Goal: Task Accomplishment & Management: Use online tool/utility

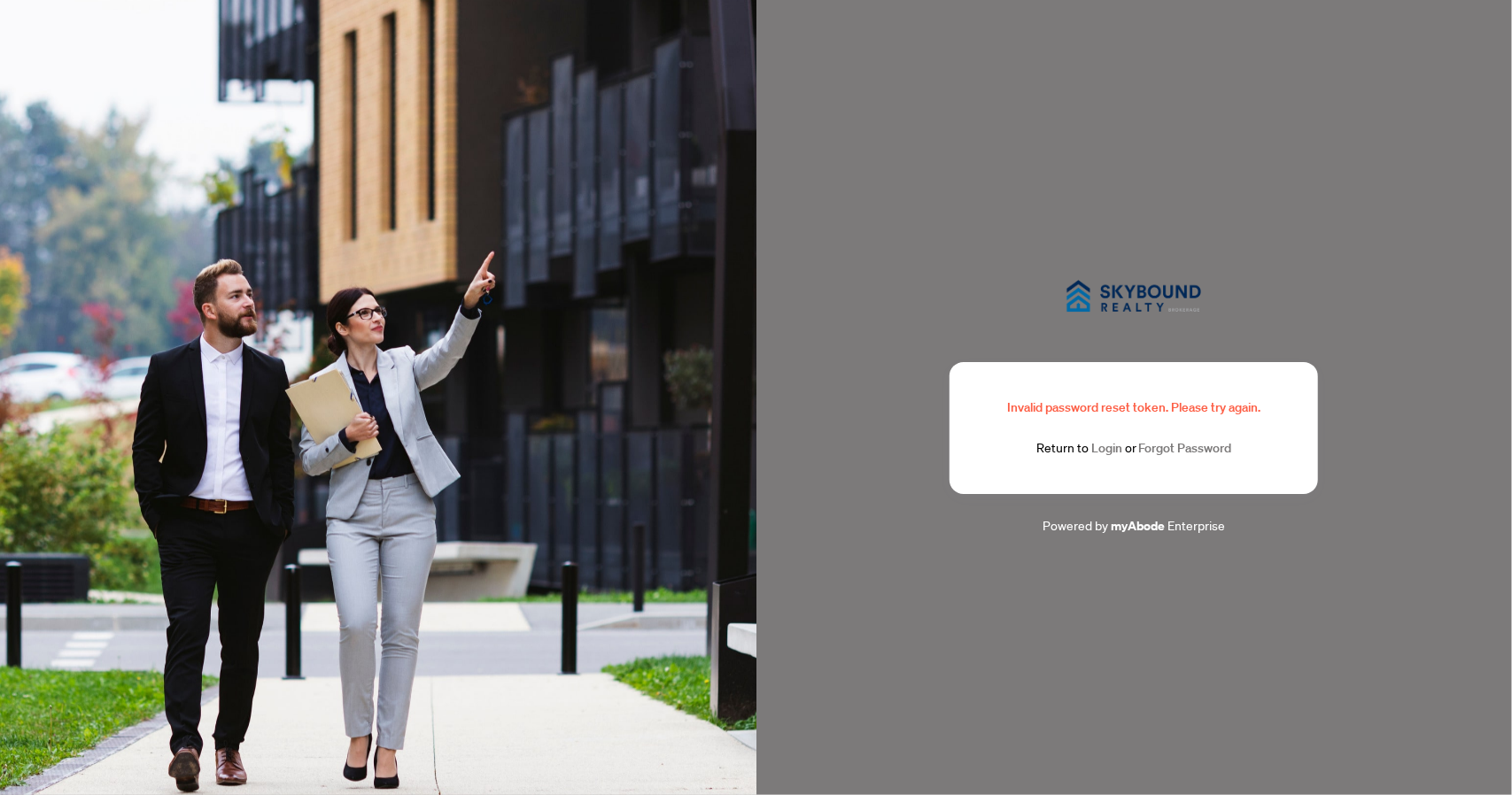
click at [1109, 452] on link "Login" at bounding box center [1106, 448] width 31 height 16
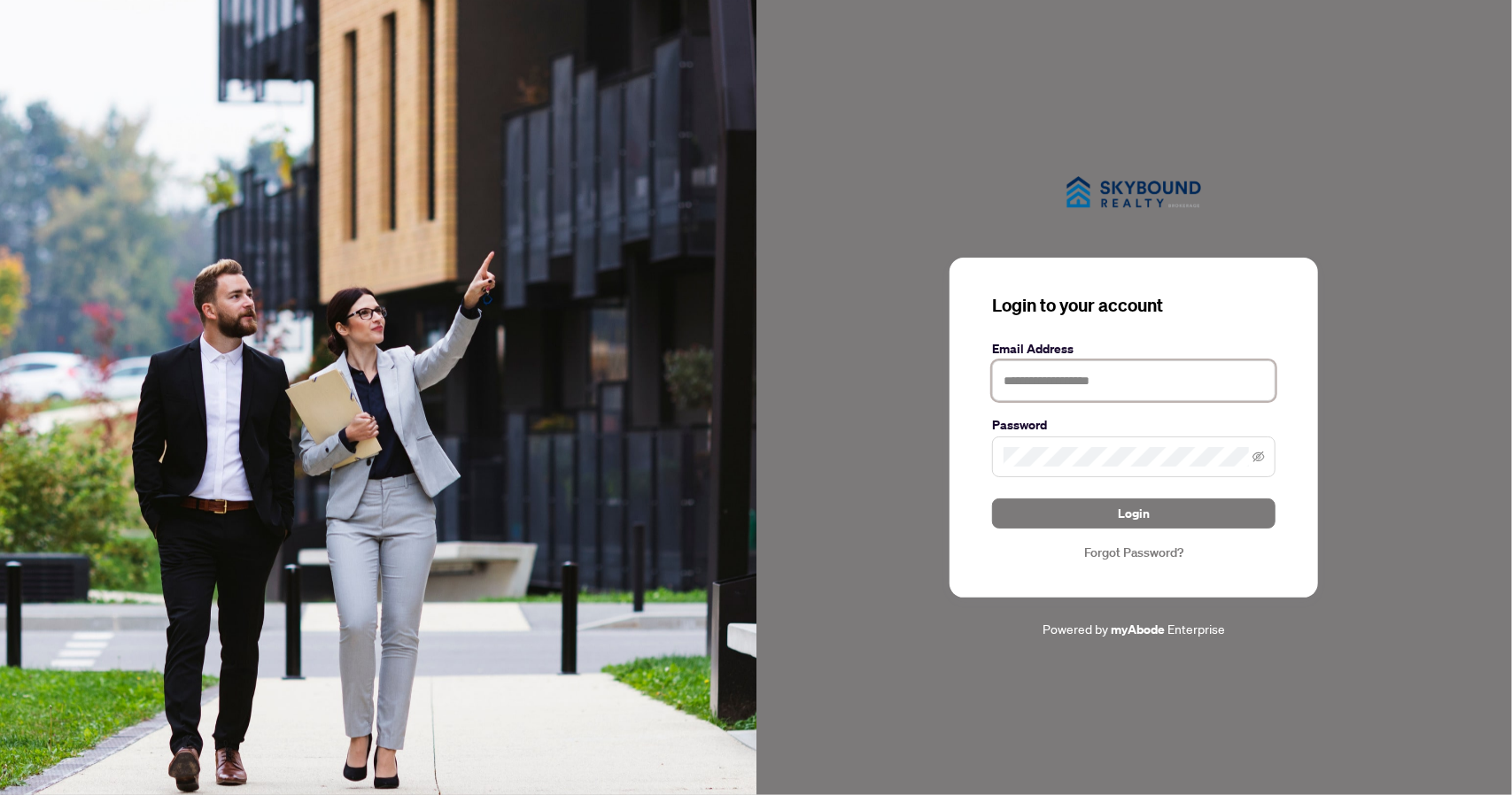
type input "**********"
click at [1255, 455] on icon "eye-invisible" at bounding box center [1257, 456] width 12 height 12
click at [1146, 514] on span "Login" at bounding box center [1134, 513] width 32 height 28
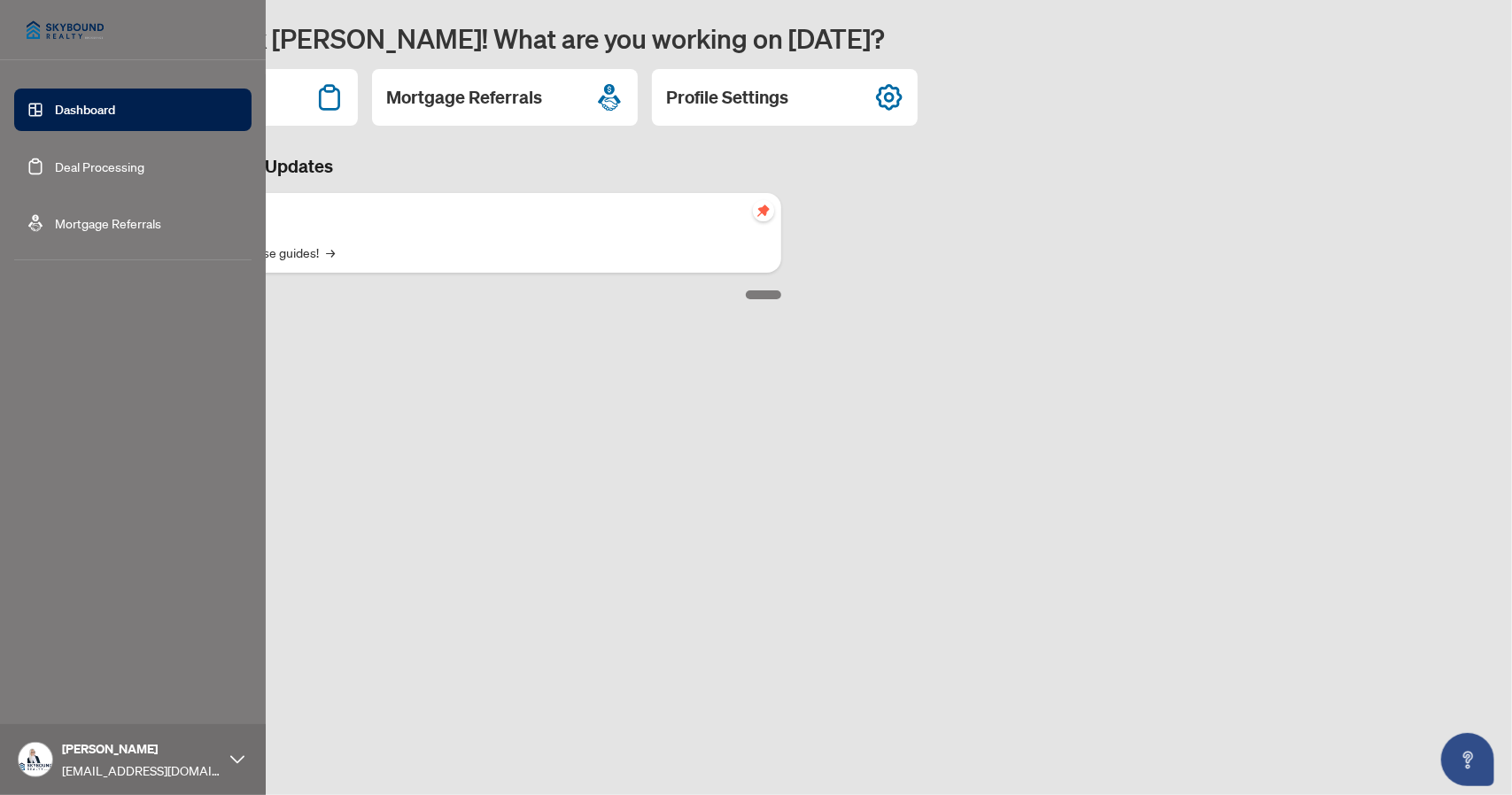
click at [54, 162] on link "Deal Processing" at bounding box center [99, 166] width 89 height 16
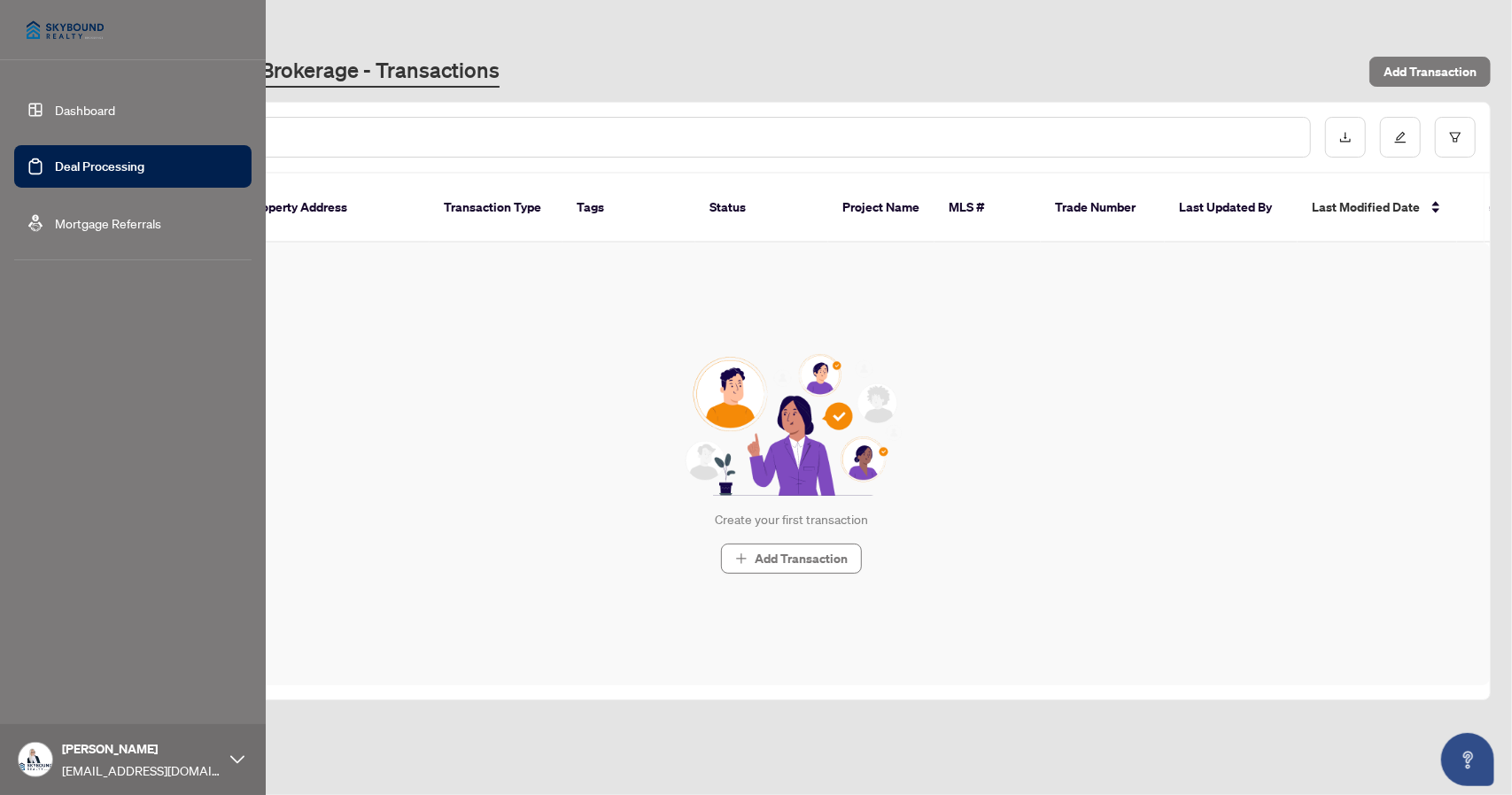
click at [54, 222] on link "Mortgage Referrals" at bounding box center [107, 222] width 106 height 16
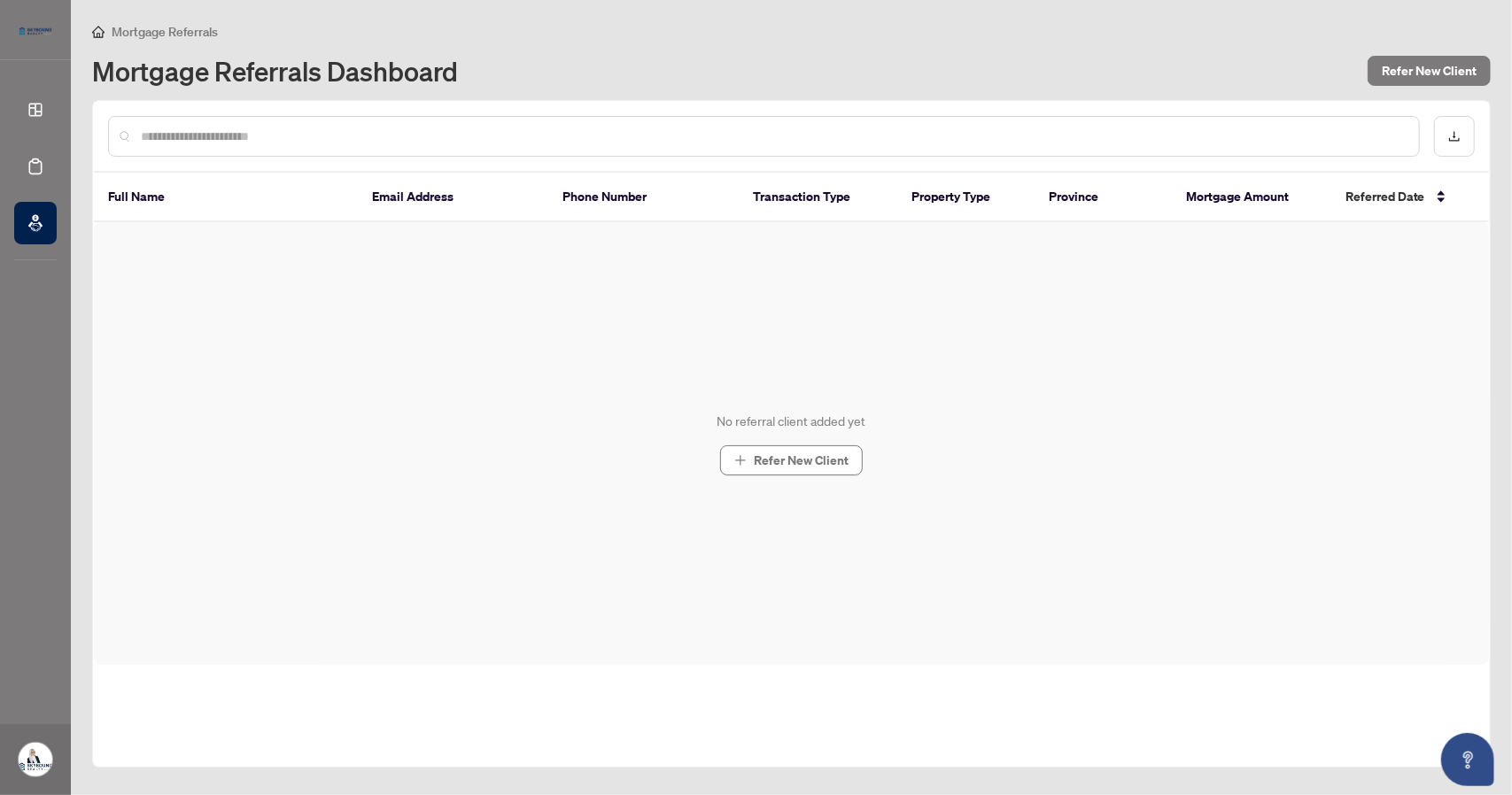
click at [422, 444] on div "No referral client added yet Refer New Client" at bounding box center [791, 443] width 1395 height 442
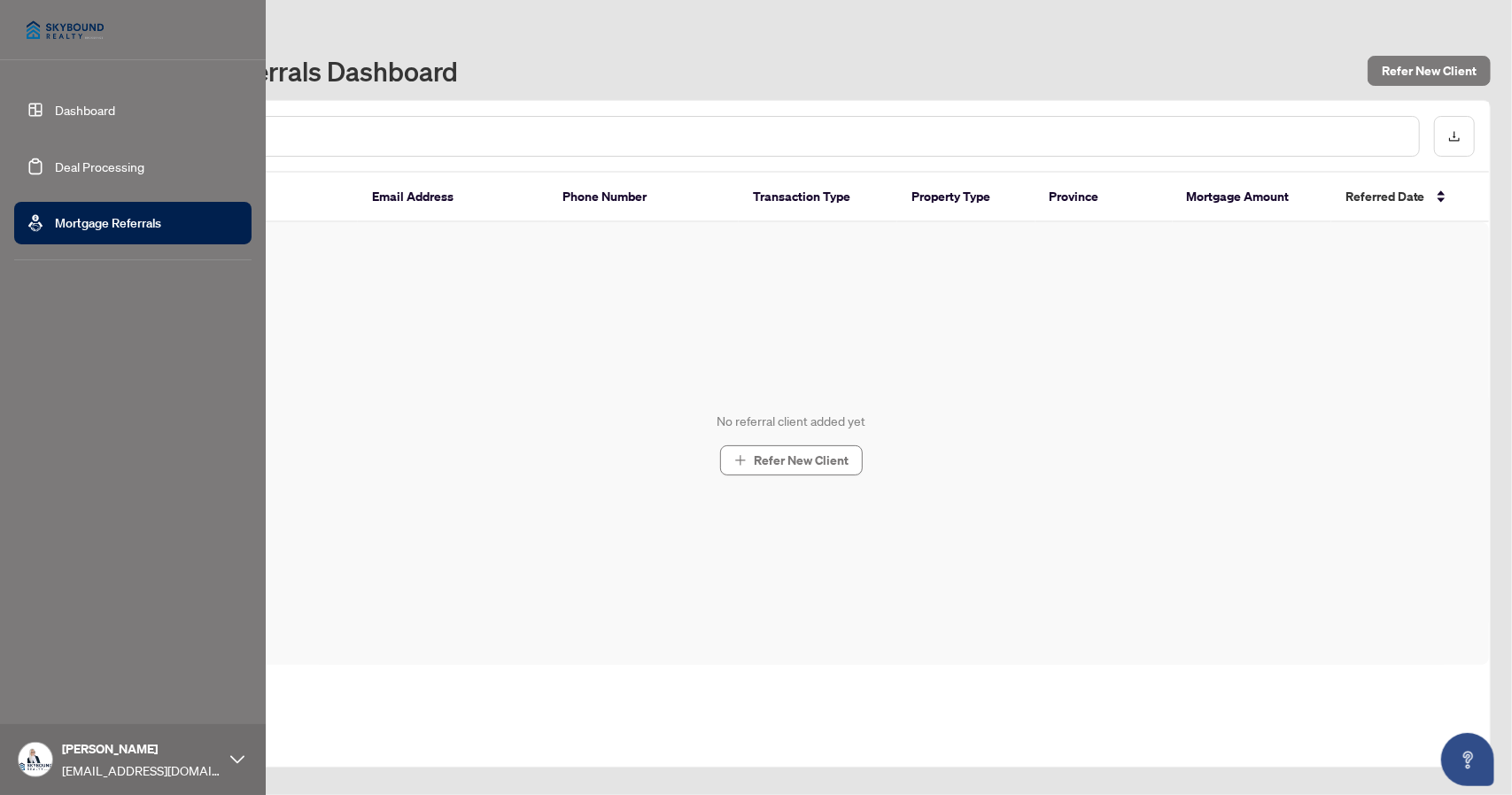
click at [54, 163] on link "Deal Processing" at bounding box center [99, 166] width 89 height 16
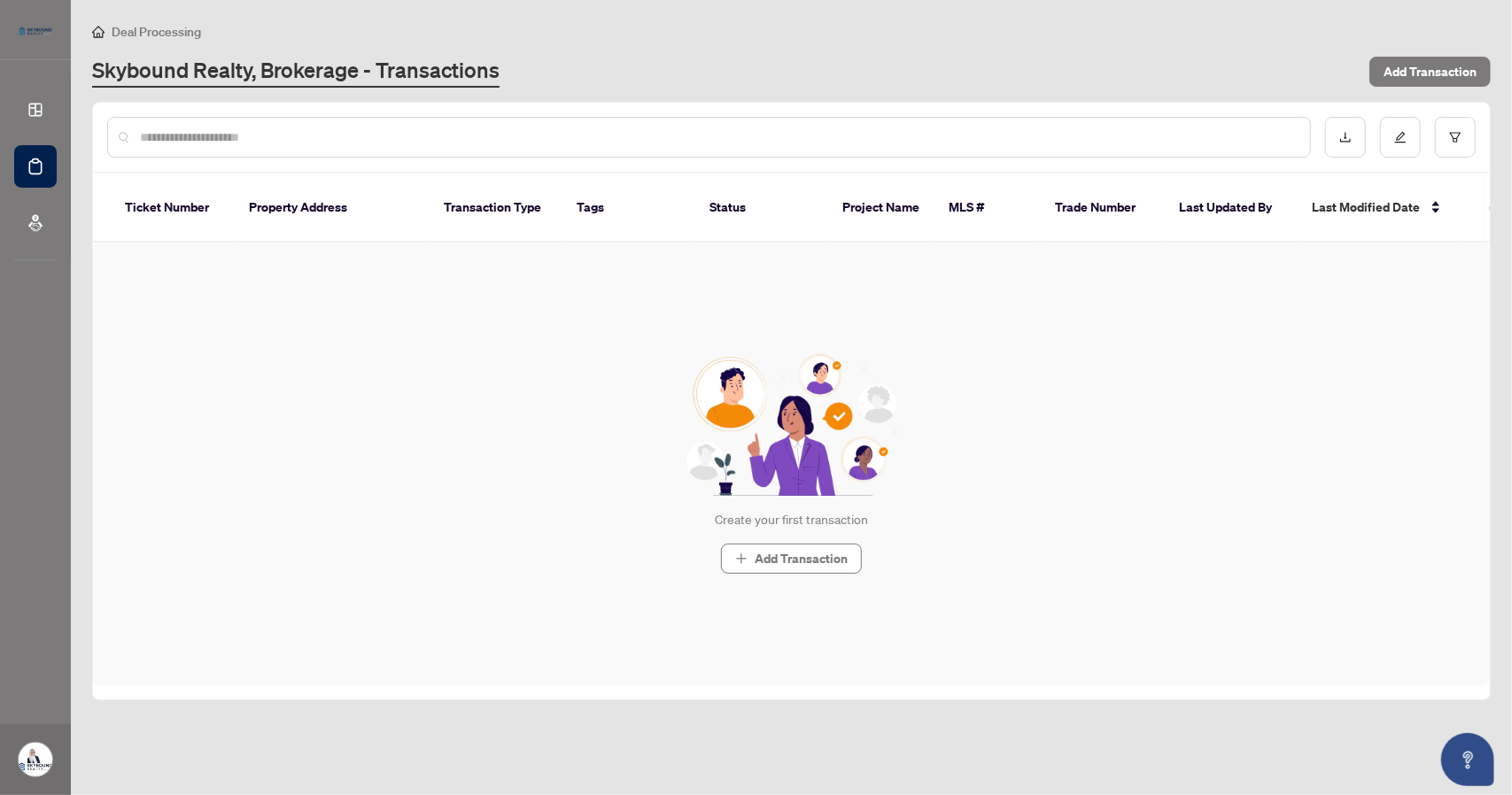
click at [358, 431] on div "Create your first transaction Add Transaction" at bounding box center [791, 463] width 1396 height 442
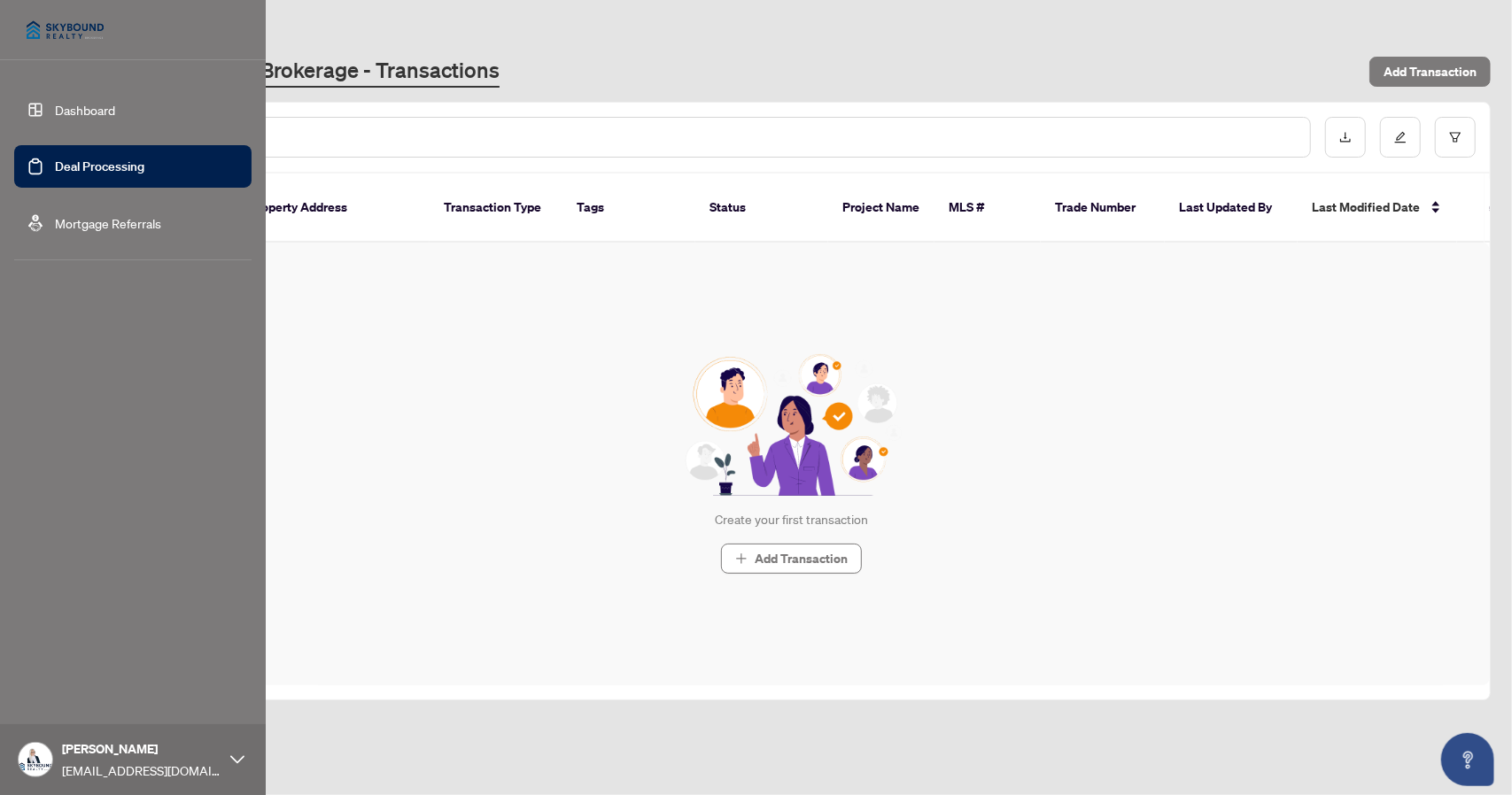
click at [54, 102] on link "Dashboard" at bounding box center [85, 109] width 60 height 16
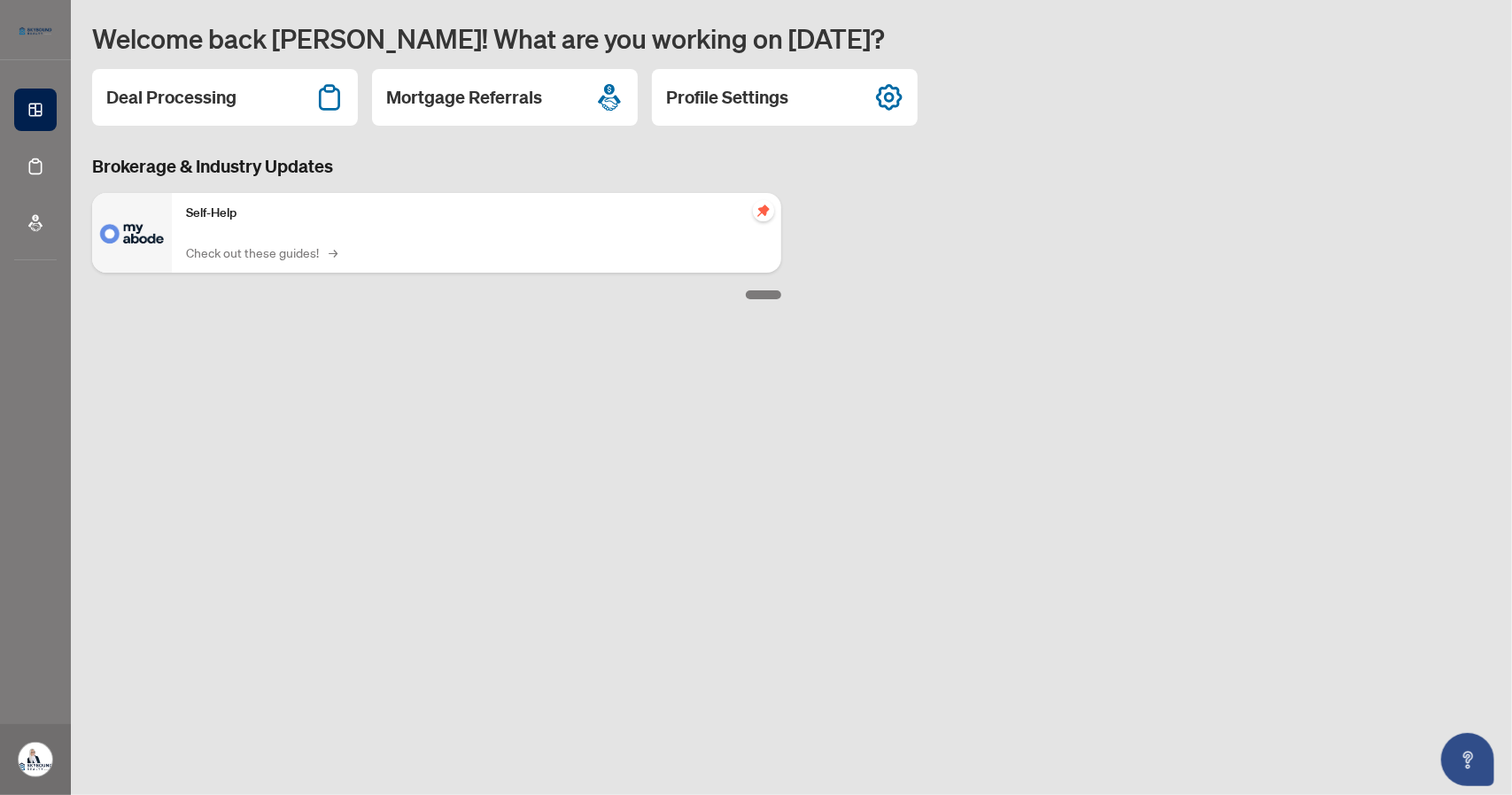
click at [293, 251] on link "Check out these guides! →" at bounding box center [260, 252] width 148 height 20
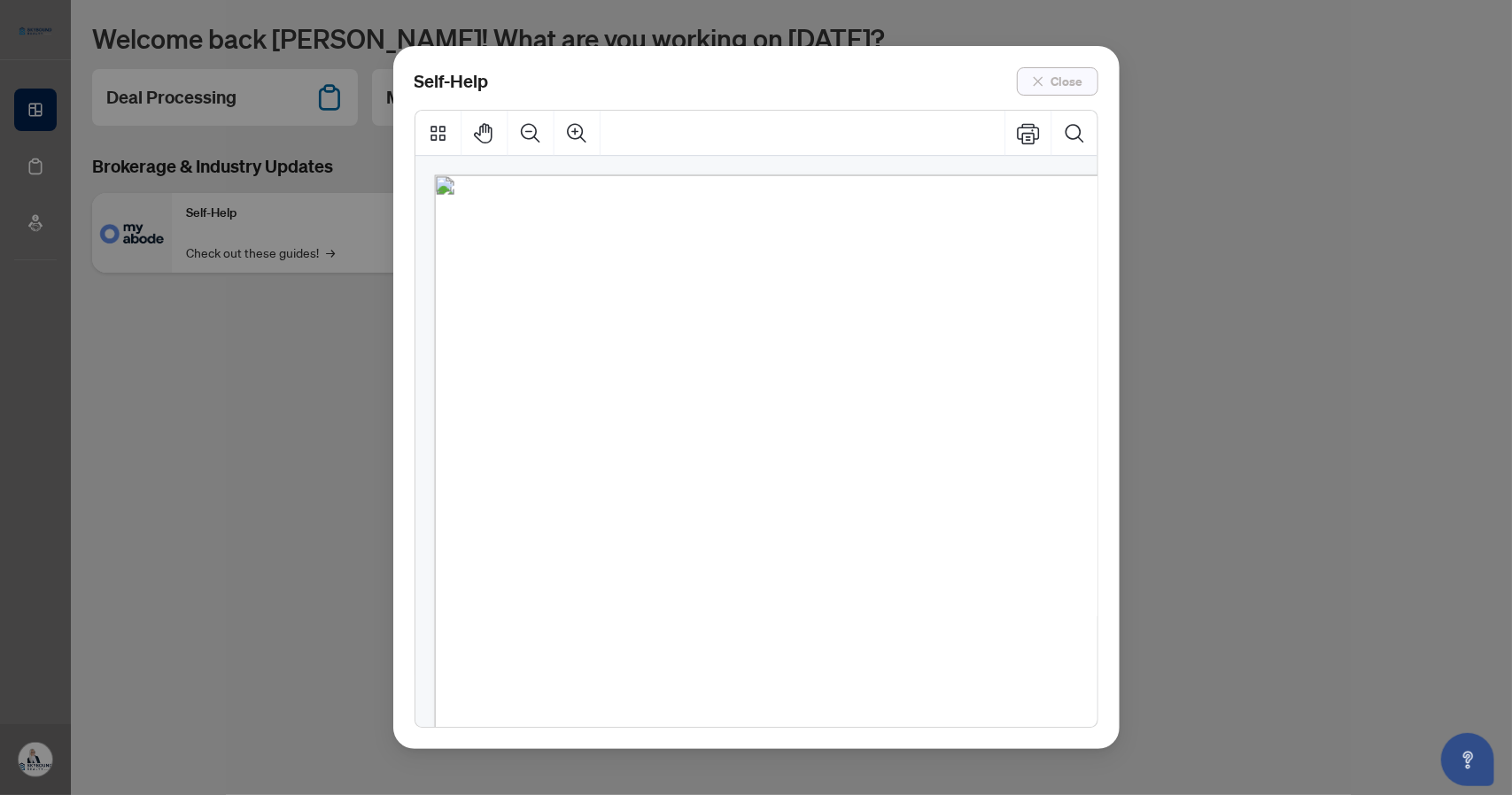
click at [1034, 75] on icon "close" at bounding box center [1038, 81] width 12 height 12
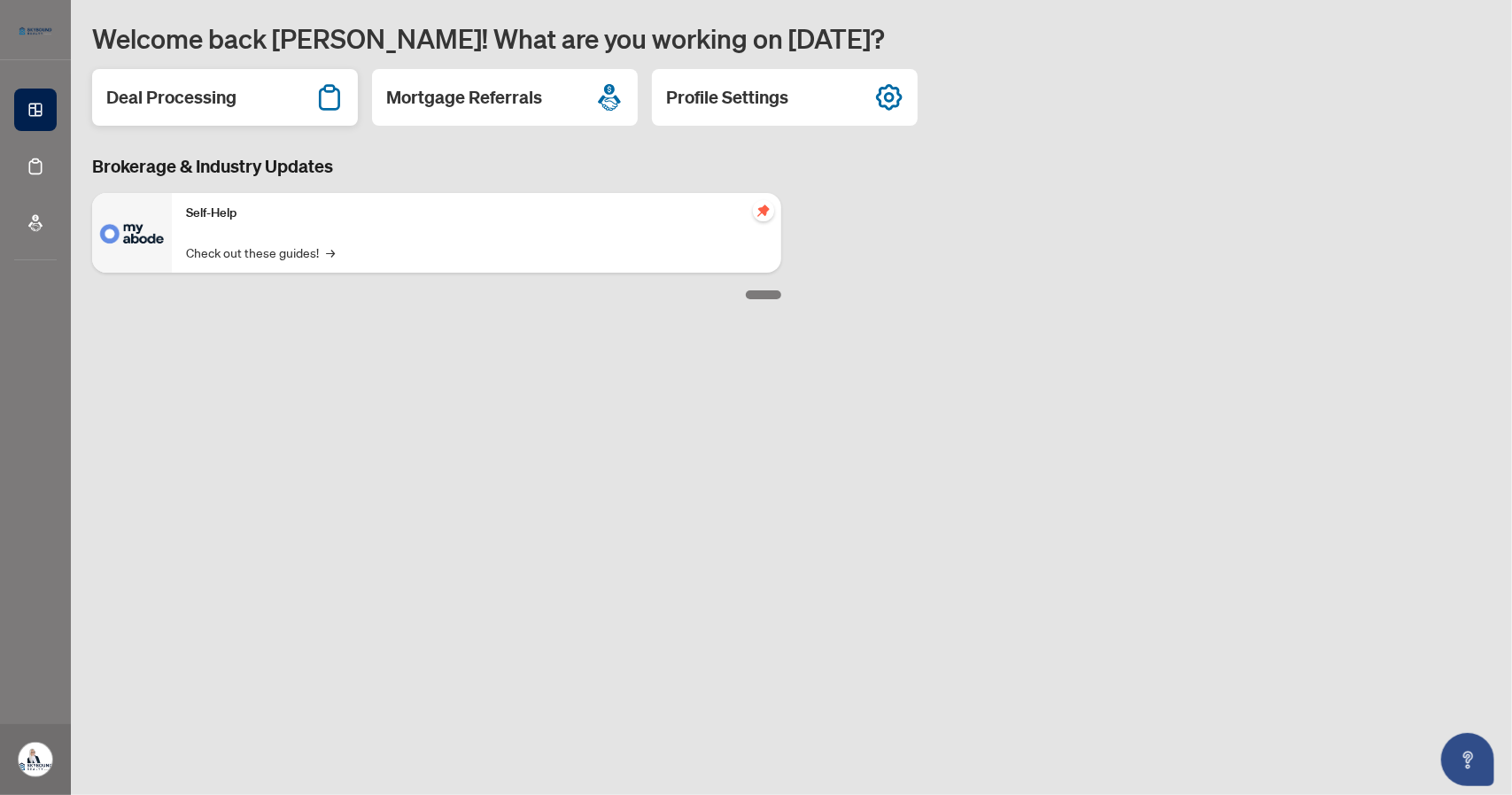
click at [262, 95] on div "Deal Processing" at bounding box center [224, 98] width 266 height 56
